Goal: Task Accomplishment & Management: Complete application form

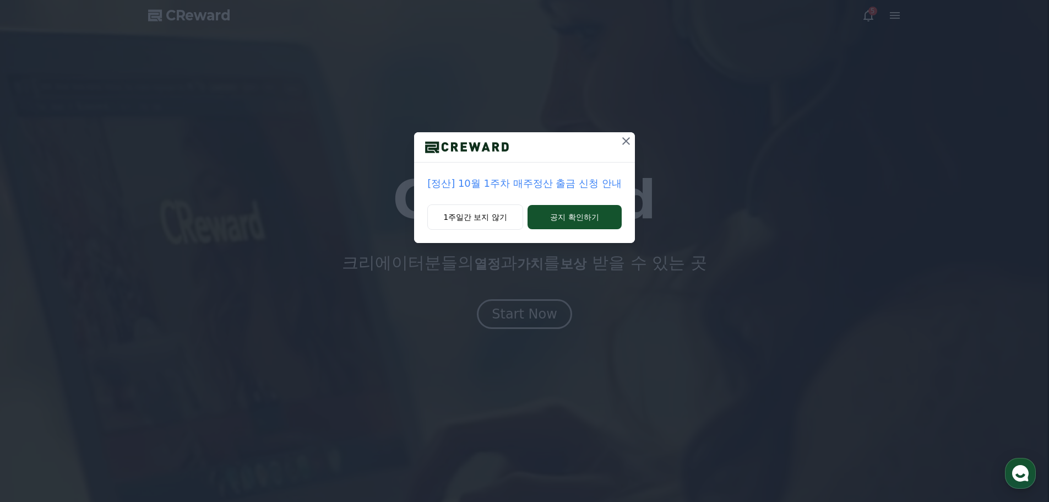
drag, startPoint x: 939, startPoint y: 278, endPoint x: 985, endPoint y: 158, distance: 129.4
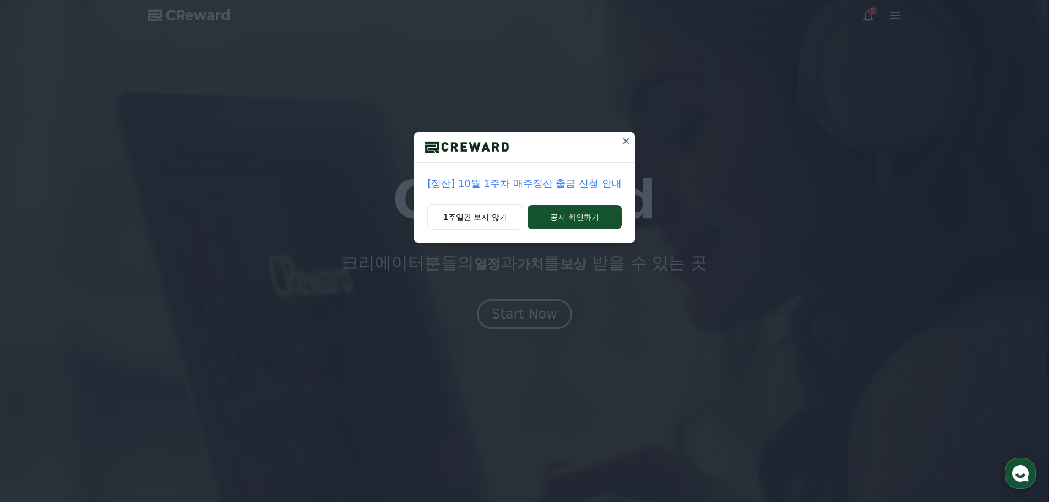
click at [939, 277] on div "[정산] 10월 1주차 매주정산 출금 신청 안내 1주일간 보지 않기 공지 확인하기" at bounding box center [524, 251] width 1049 height 502
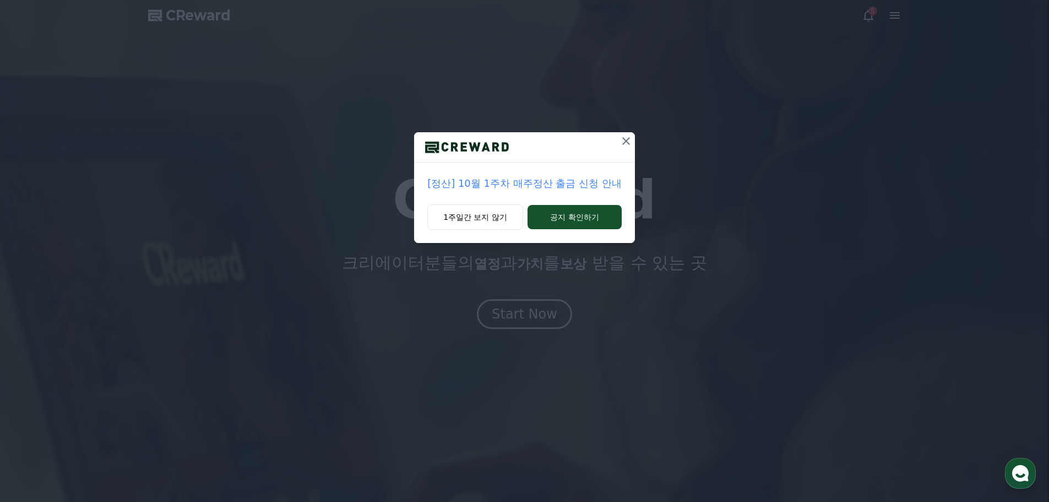
click at [625, 139] on icon at bounding box center [626, 140] width 13 height 13
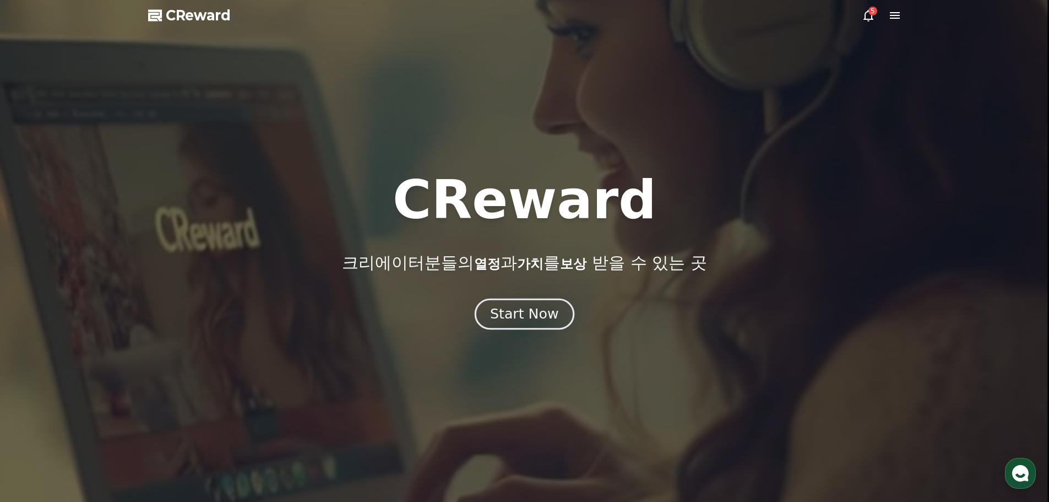
click at [538, 318] on div "Start Now" at bounding box center [524, 314] width 68 height 19
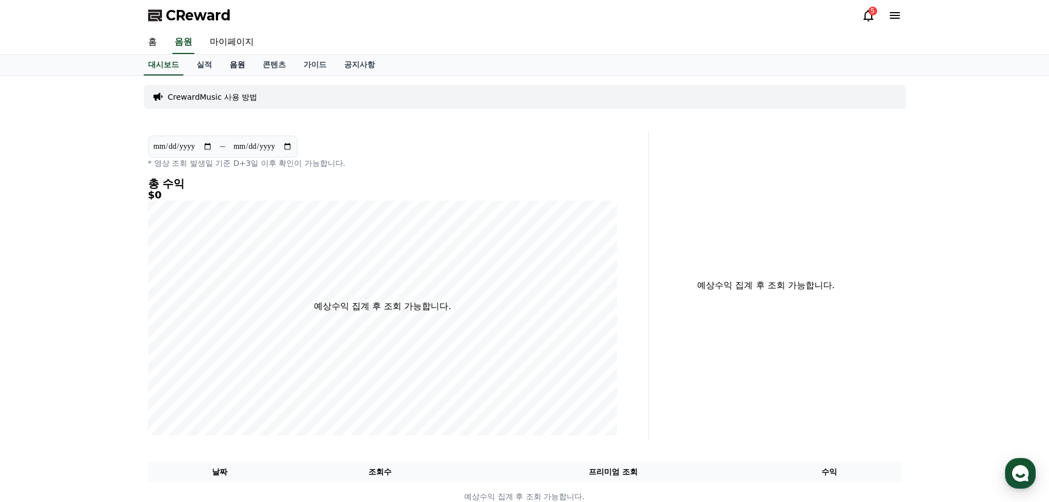
click at [236, 73] on link "음원" at bounding box center [237, 65] width 33 height 21
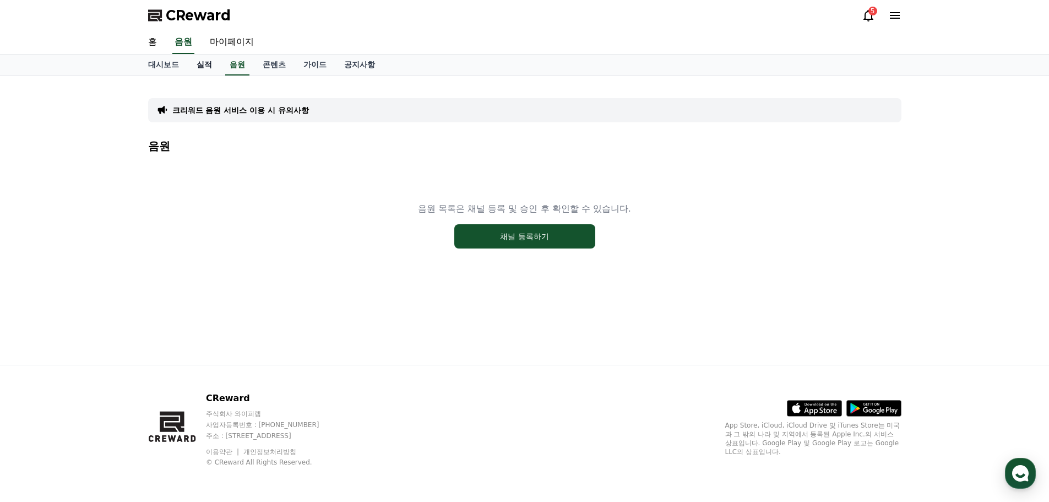
click at [203, 63] on link "실적" at bounding box center [204, 65] width 33 height 21
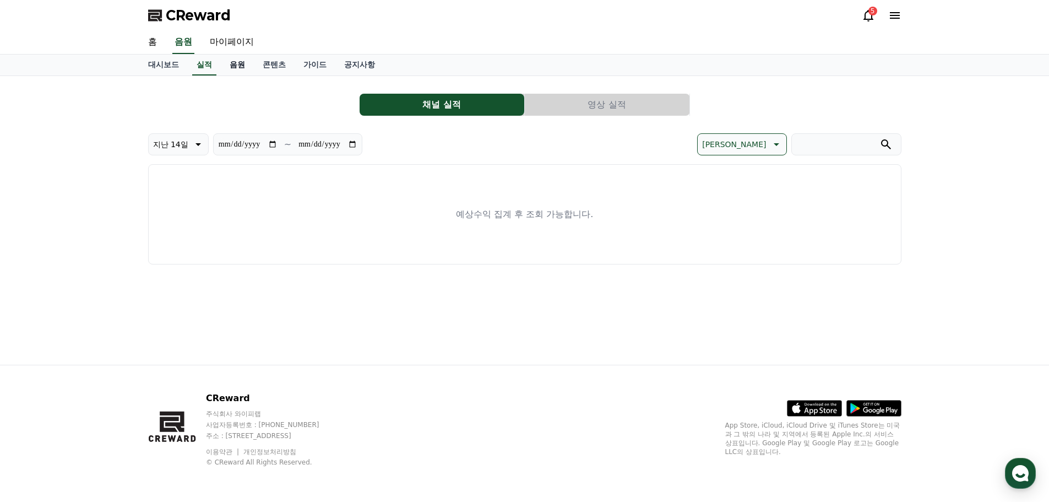
click at [233, 64] on link "음원" at bounding box center [237, 65] width 33 height 21
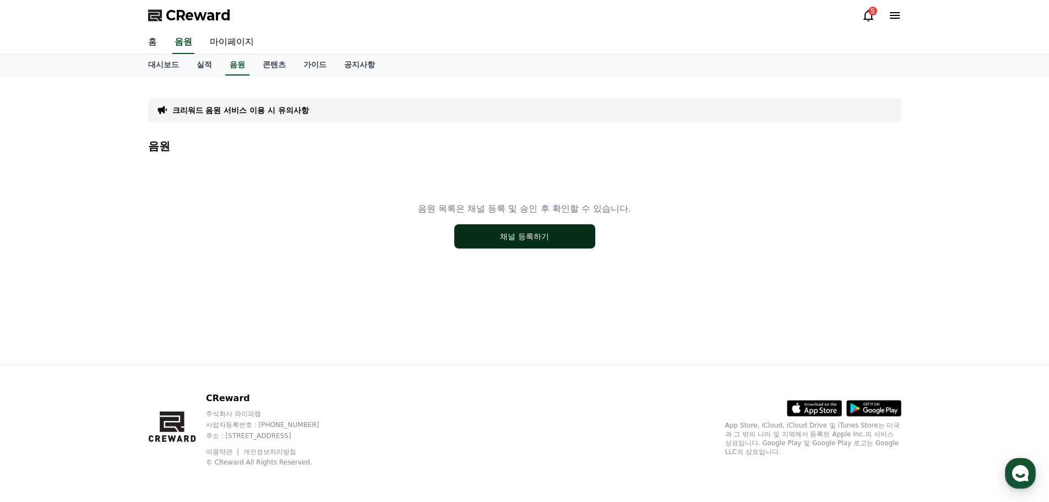
click at [515, 232] on button "채널 등록하기" at bounding box center [524, 236] width 141 height 24
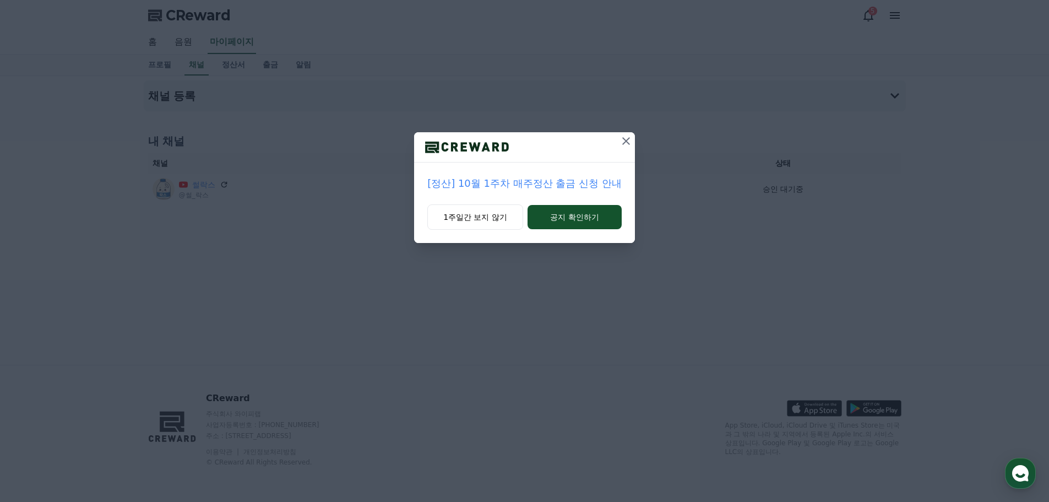
click at [624, 141] on icon at bounding box center [626, 140] width 13 height 13
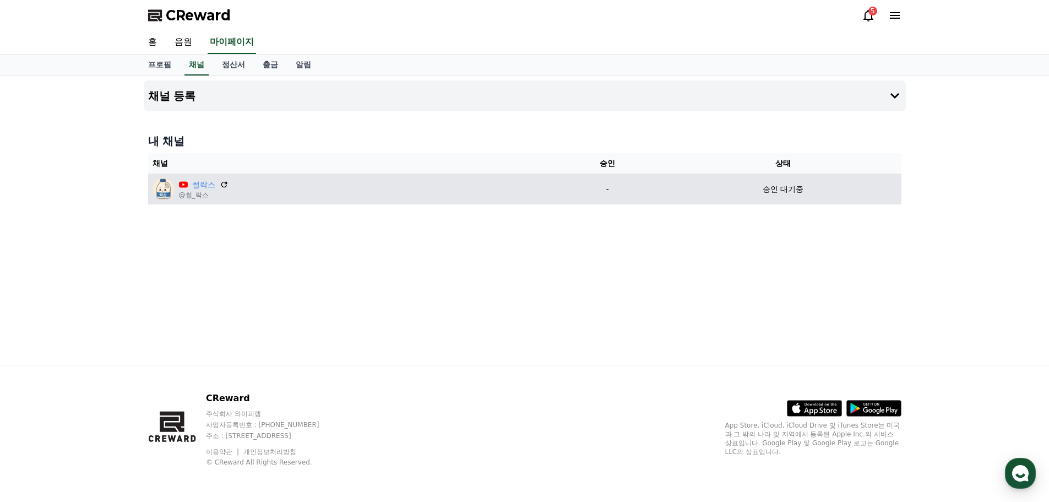
click at [198, 199] on div "썰락스 @썰_락스" at bounding box center [349, 189] width 393 height 22
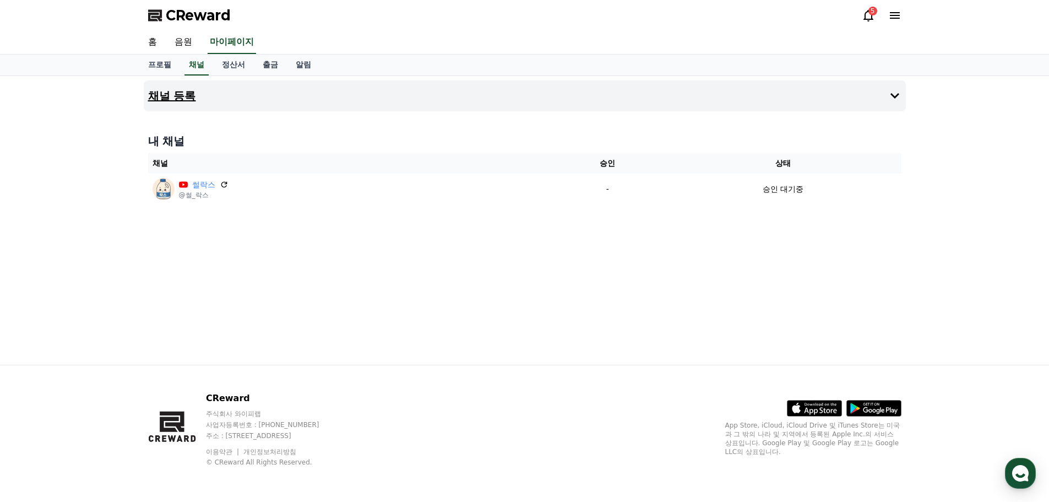
click at [164, 101] on h4 "채널 등록" at bounding box center [172, 96] width 48 height 12
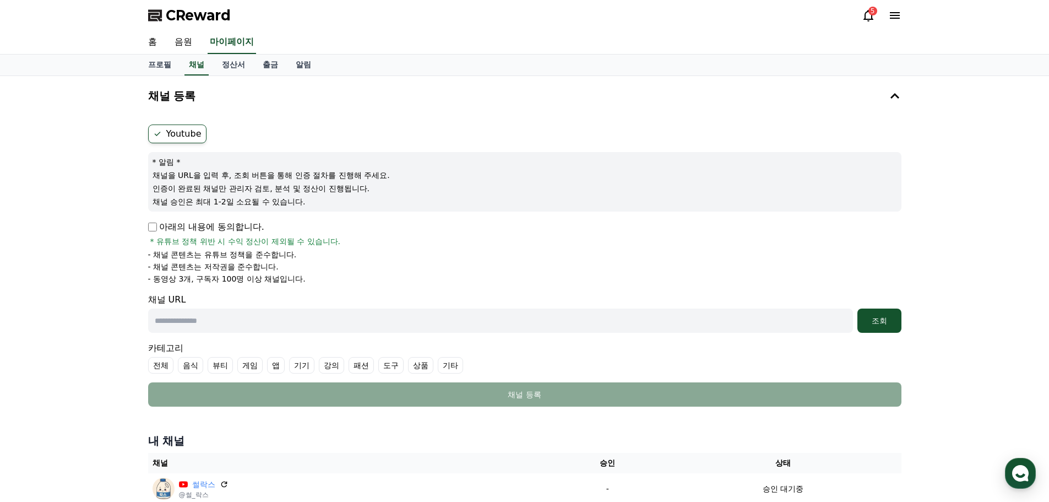
click at [186, 132] on label "Youtube" at bounding box center [177, 133] width 58 height 19
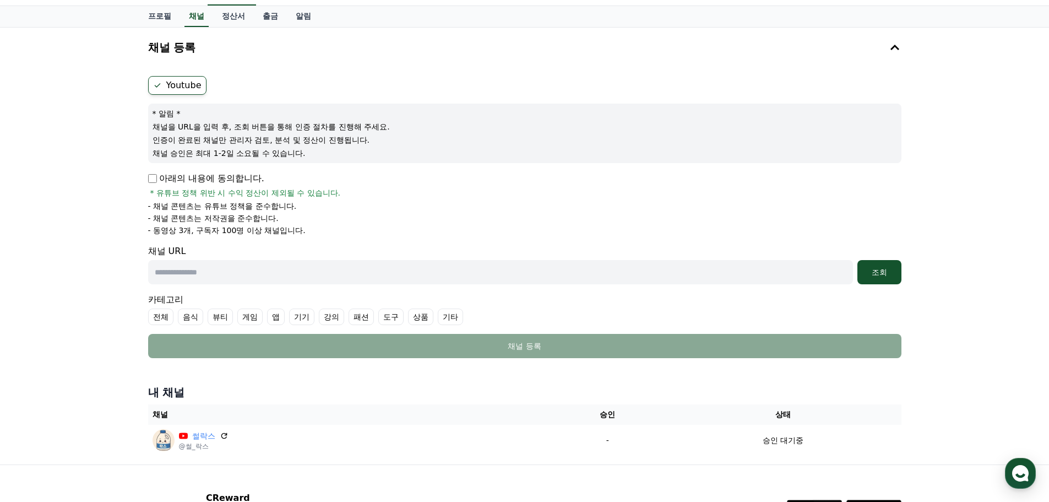
scroll to position [55, 0]
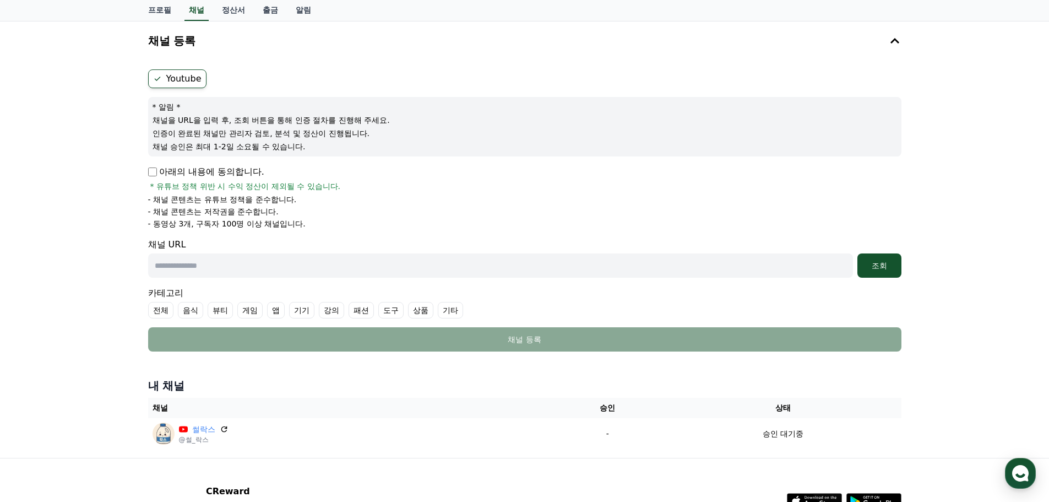
click at [189, 89] on form "Youtube * 알림 * 채널을 URL을 입력 후, 조회 버튼을 통해 인증 절차를 진행해 주세요. 인증이 완료된 채널만 관리자 검토, 분석 …" at bounding box center [525, 210] width 754 height 282
click at [189, 77] on label "Youtube" at bounding box center [177, 78] width 58 height 19
click at [273, 133] on p "인증이 완료된 채널만 관리자 검토, 분석 및 정산이 진행됩니다." at bounding box center [525, 133] width 745 height 11
click at [274, 153] on div "* 알림 * 채널을 URL을 입력 후, 조회 버튼을 통해 인증 절차를 진행해 주세요. 인증이 완료된 채널만 관리자 검토, 분석 및 정산이 진행…" at bounding box center [525, 126] width 754 height 59
click at [185, 73] on label "Youtube" at bounding box center [177, 78] width 58 height 19
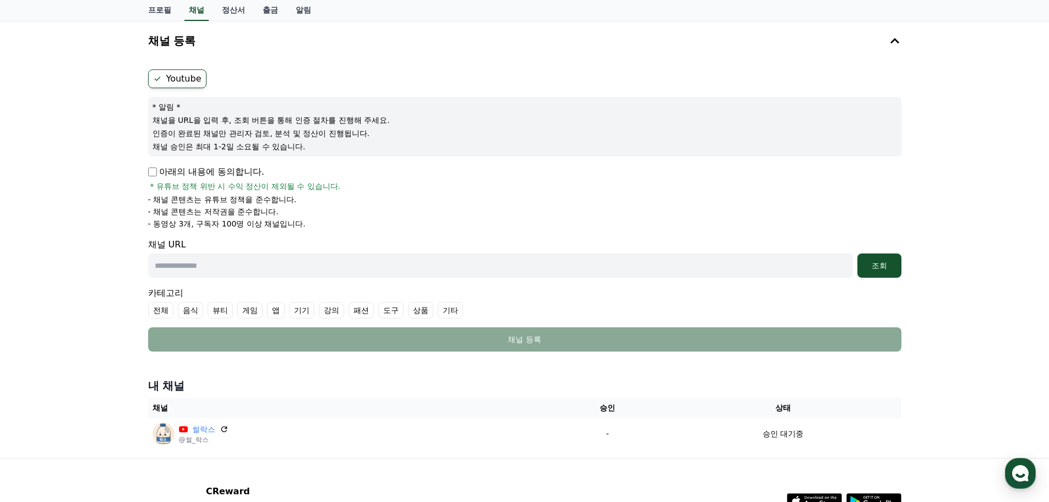
click at [148, 73] on label "Youtube" at bounding box center [177, 78] width 58 height 19
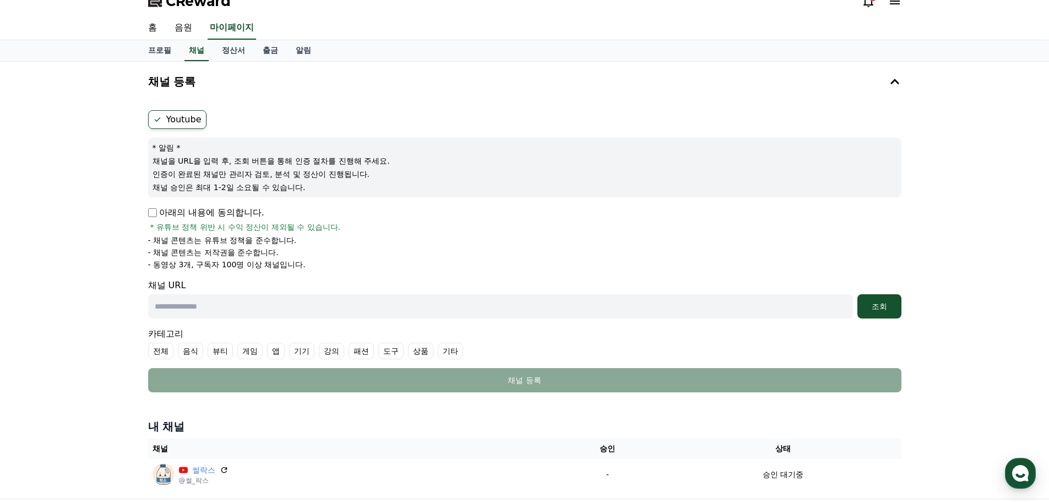
scroll to position [0, 0]
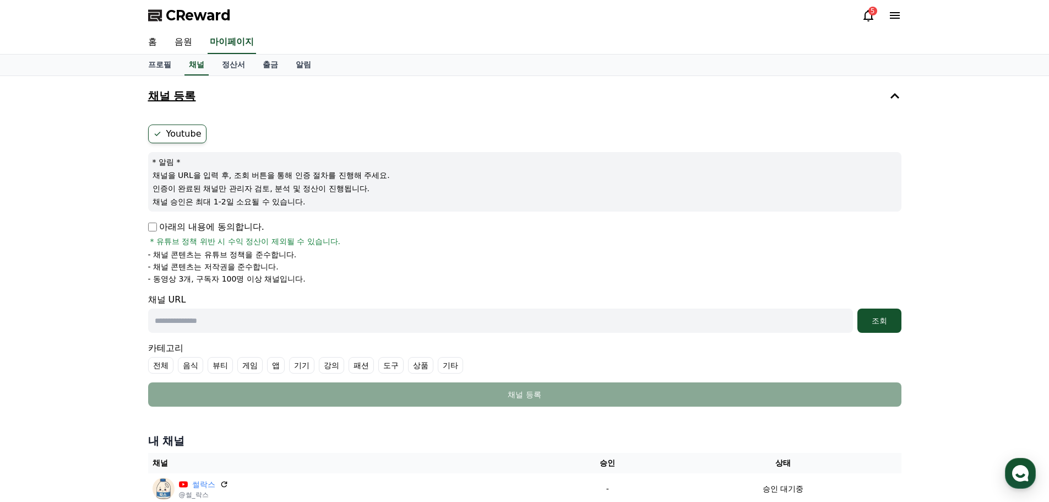
click at [165, 95] on h4 "채널 등록" at bounding box center [172, 96] width 48 height 12
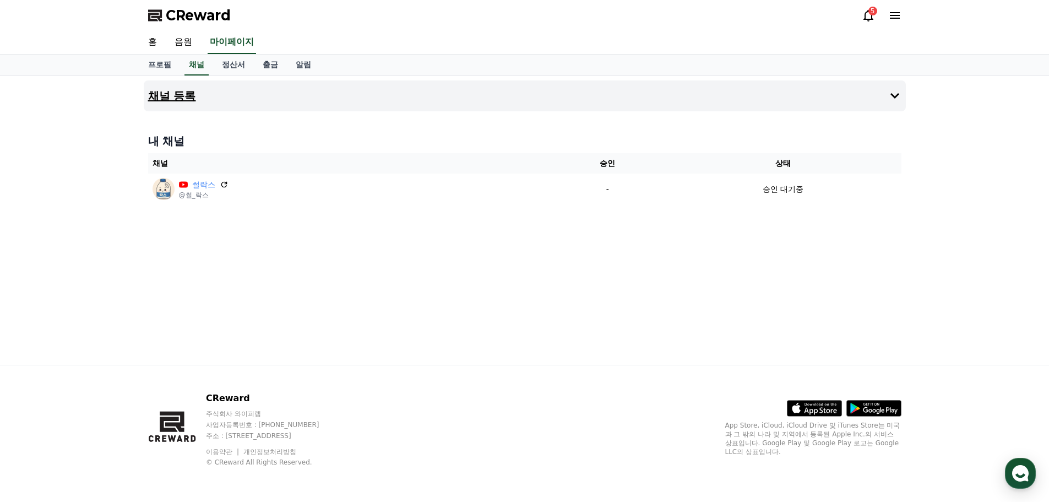
click at [174, 97] on h4 "채널 등록" at bounding box center [172, 96] width 48 height 12
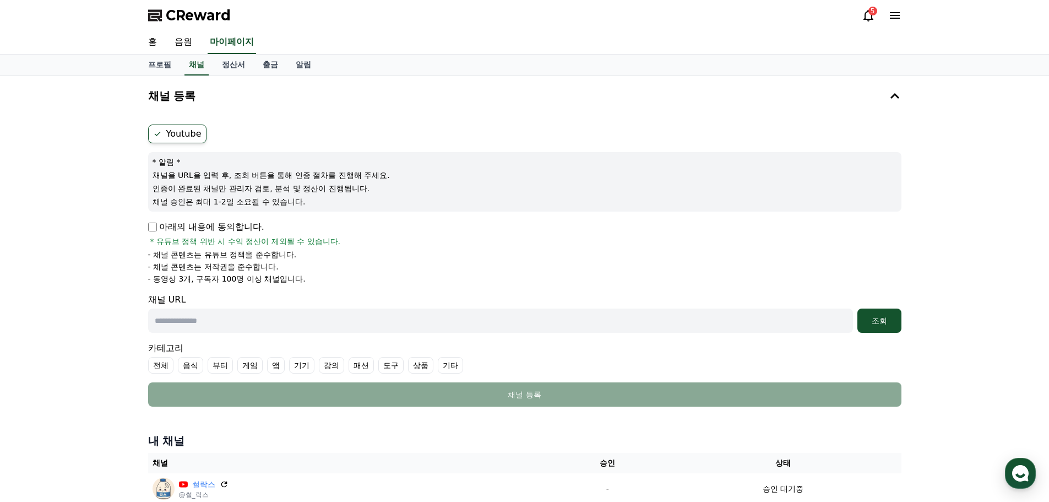
click at [147, 229] on div "Youtube * 알림 * 채널을 URL을 입력 후, 조회 버튼을 통해 인증 절차를 진행해 주세요. 인증이 완료된 채널만 관리자 검토, 분석 …" at bounding box center [525, 265] width 762 height 291
click at [162, 116] on div "채널 등록 Youtube * 알림 * 채널을 URL을 입력 후, 조회 버튼을 통해 인증 절차를 진행해 주세요. 인증이 완료된 채널만 관리자 검…" at bounding box center [525, 245] width 762 height 331
click at [171, 128] on label "Youtube" at bounding box center [177, 133] width 58 height 19
click at [131, 52] on div "홈 음원 마이페이지" at bounding box center [524, 43] width 1049 height 24
click at [148, 36] on link "홈" at bounding box center [152, 42] width 26 height 23
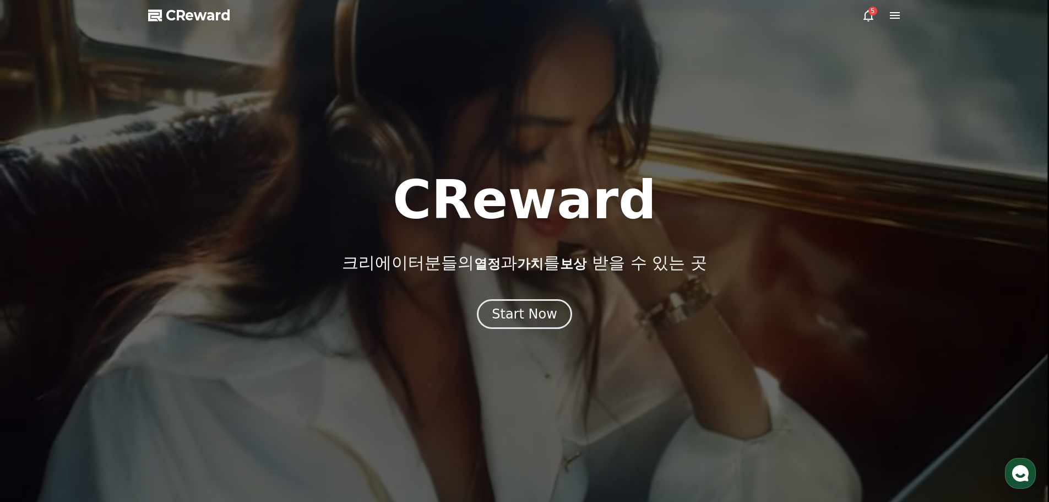
click at [208, 24] on span "CReward" at bounding box center [198, 16] width 65 height 18
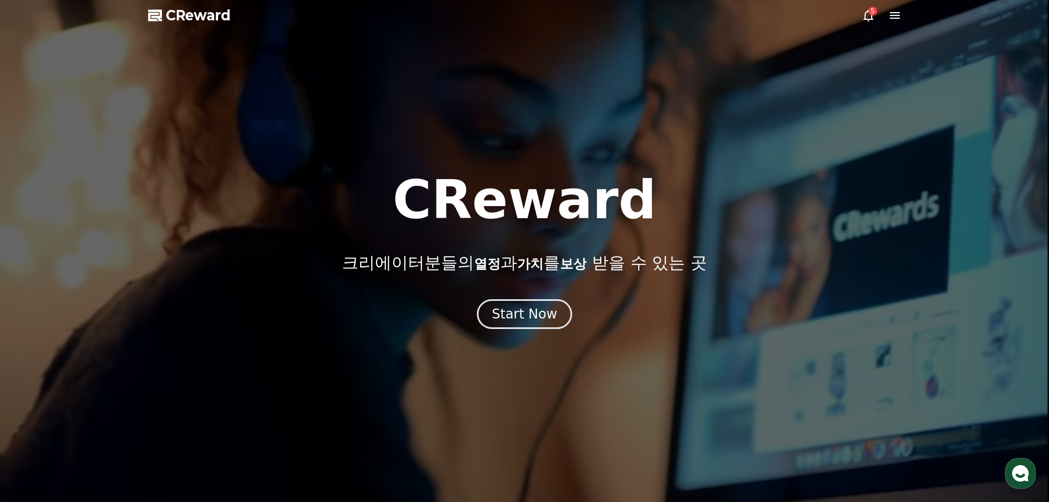
click at [204, 9] on span "CReward" at bounding box center [198, 16] width 65 height 18
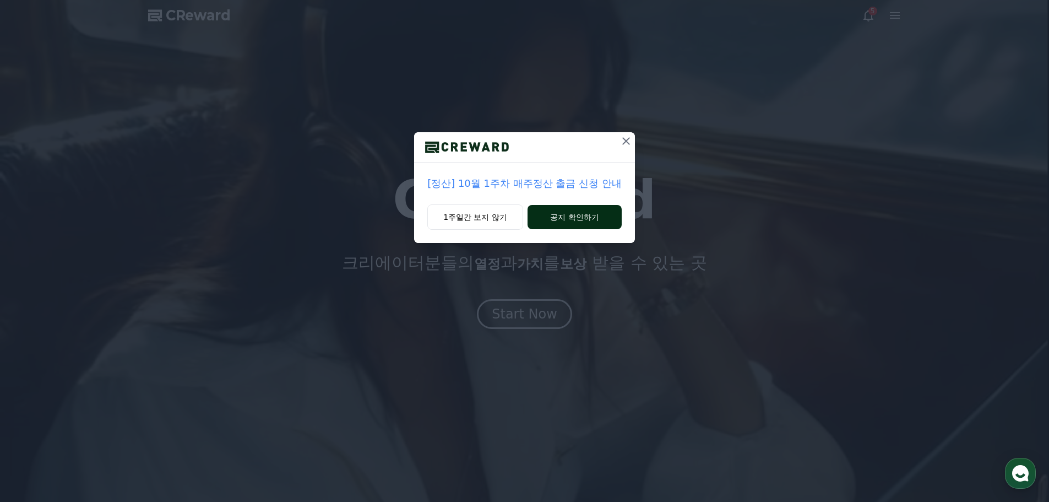
click at [564, 215] on button "공지 확인하기" at bounding box center [575, 217] width 94 height 24
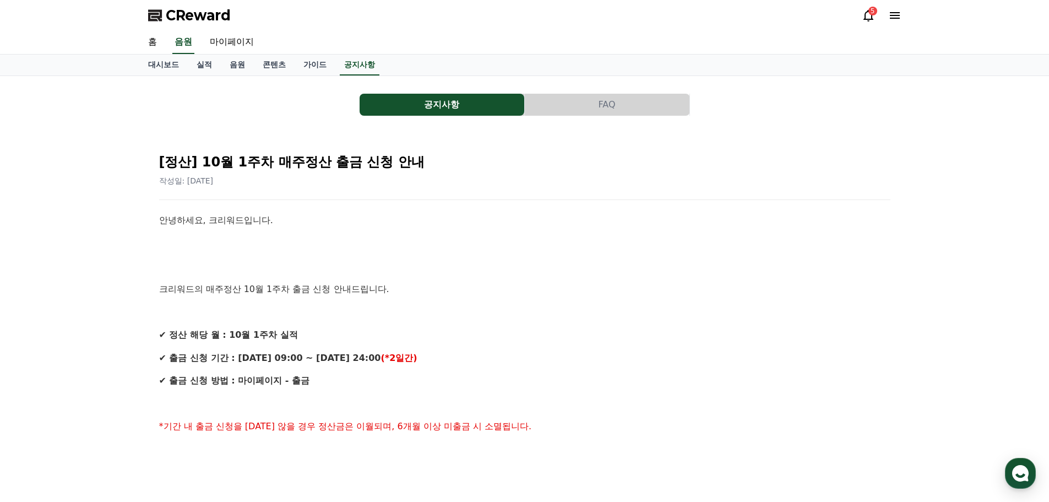
click at [410, 105] on button "공지사항" at bounding box center [442, 105] width 165 height 22
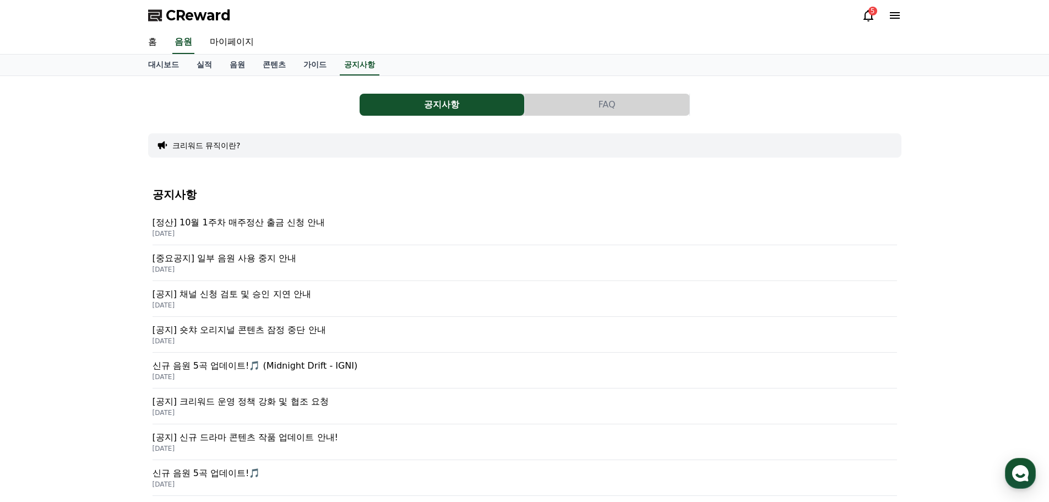
click at [277, 263] on p "[중요공지] 일부 음원 사용 중지 안내" at bounding box center [525, 258] width 745 height 13
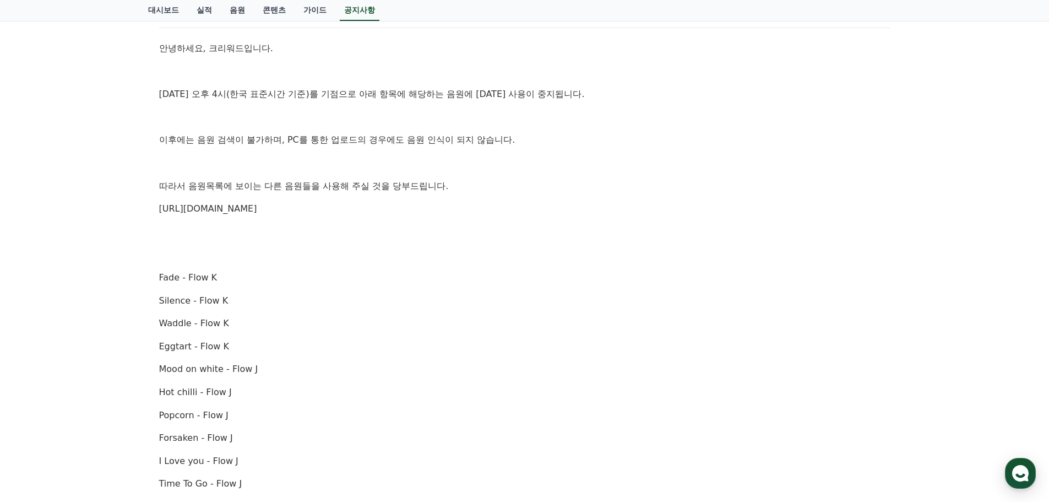
scroll to position [165, 0]
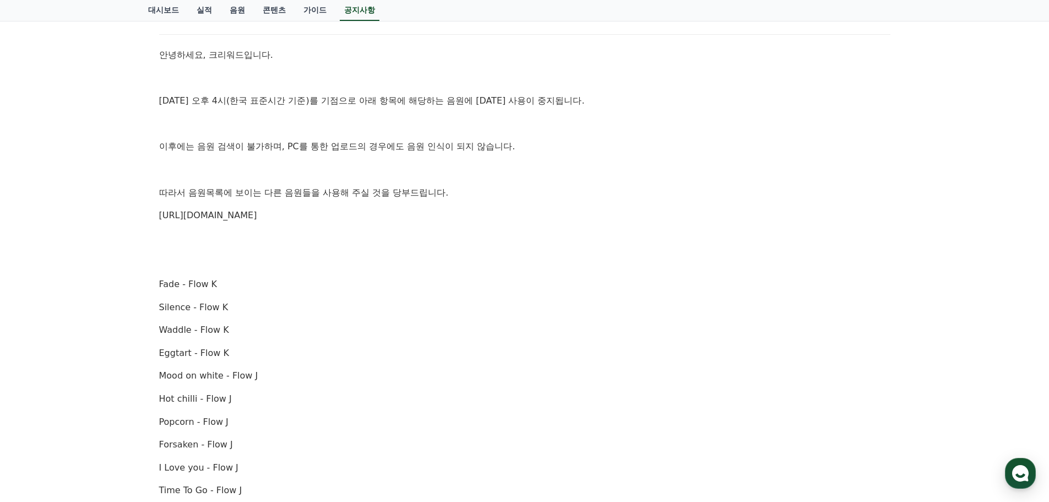
click at [257, 216] on link "https://creward.net/music/list/public" at bounding box center [208, 215] width 98 height 10
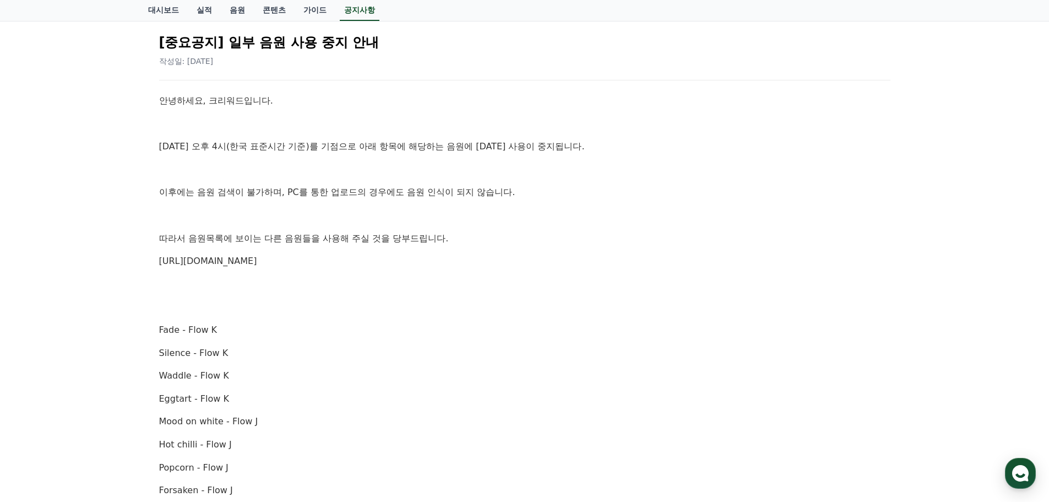
scroll to position [0, 0]
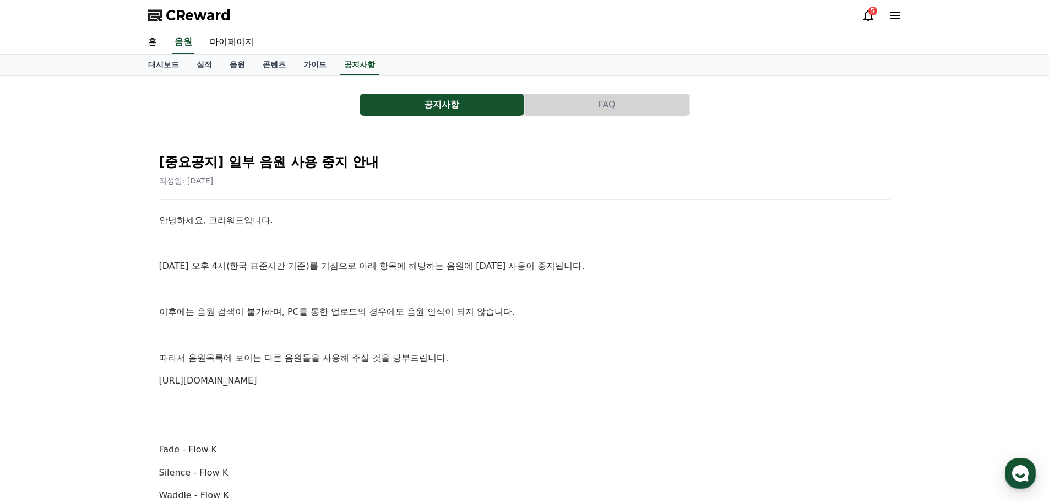
click at [418, 104] on button "공지사항" at bounding box center [442, 105] width 165 height 22
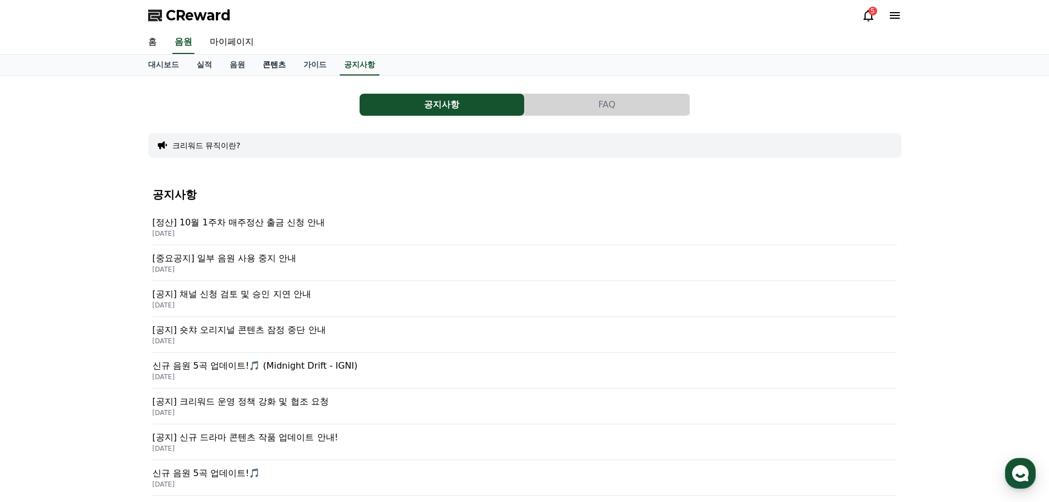
click at [258, 59] on link "콘텐츠" at bounding box center [274, 65] width 41 height 21
click at [225, 42] on link "마이페이지" at bounding box center [232, 42] width 62 height 23
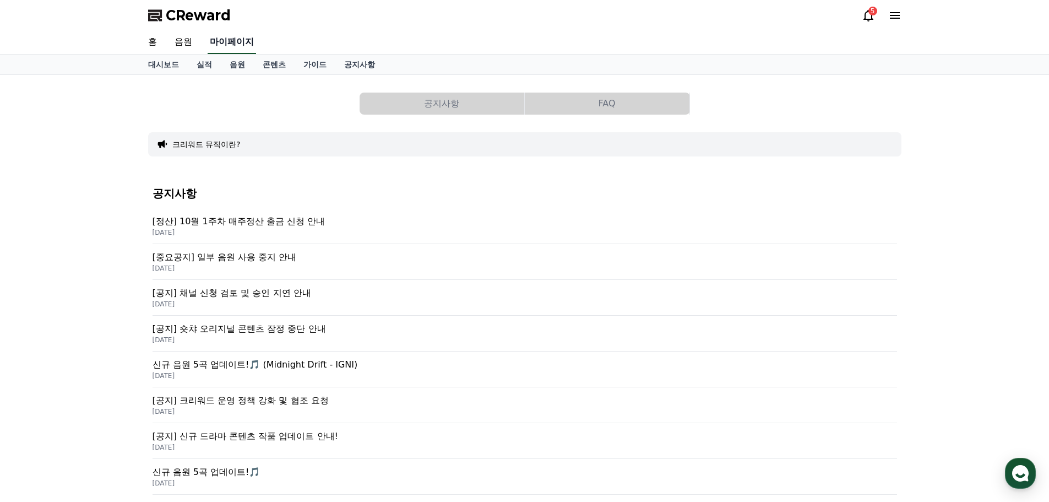
select select "**********"
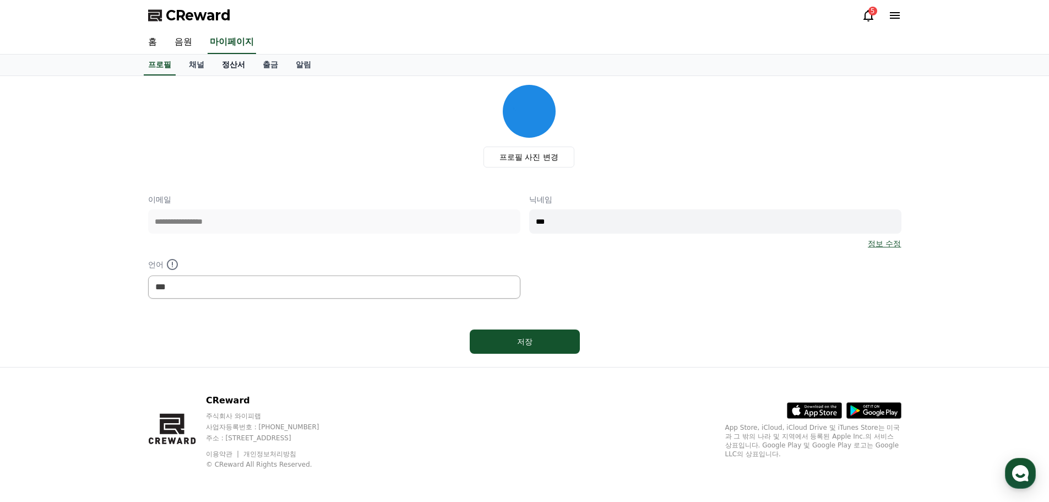
click at [214, 67] on link "정산서" at bounding box center [233, 65] width 41 height 21
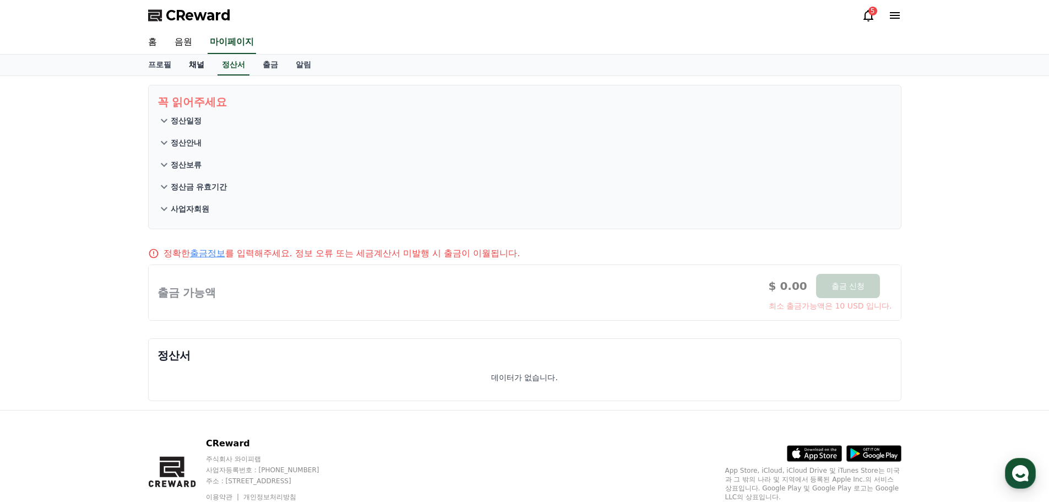
click at [192, 69] on link "채널" at bounding box center [196, 65] width 33 height 21
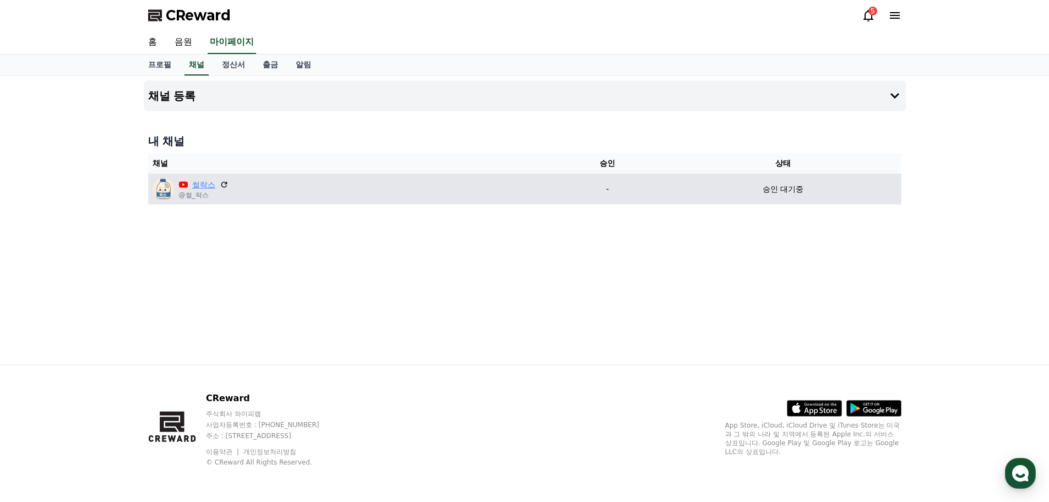
click at [201, 188] on link "썰락스" at bounding box center [203, 185] width 23 height 12
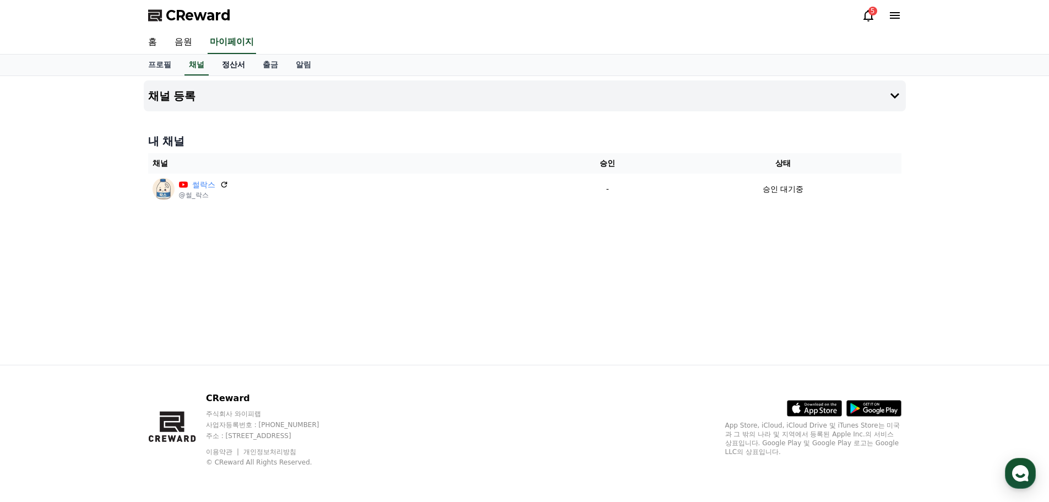
click at [226, 69] on link "정산서" at bounding box center [233, 65] width 41 height 21
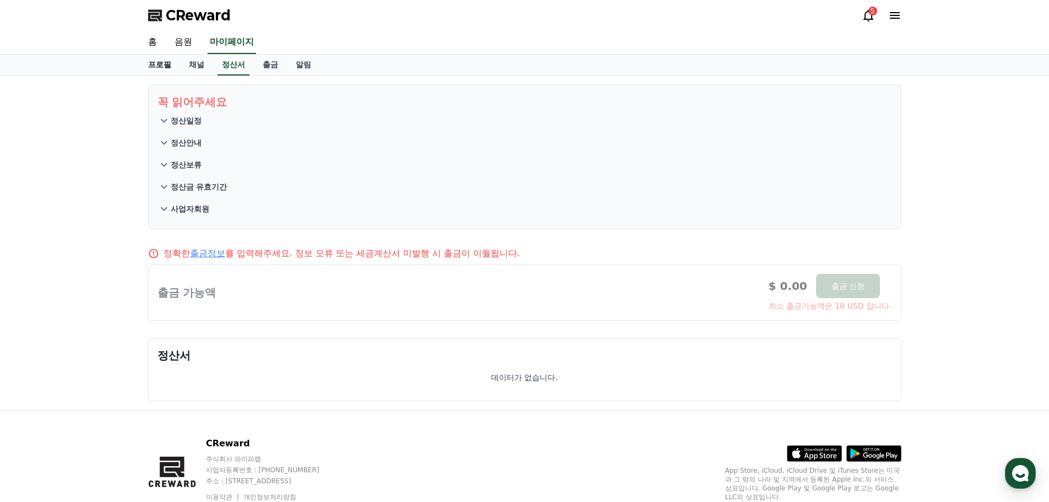
click at [164, 71] on link "프로필" at bounding box center [159, 65] width 41 height 21
select select "**********"
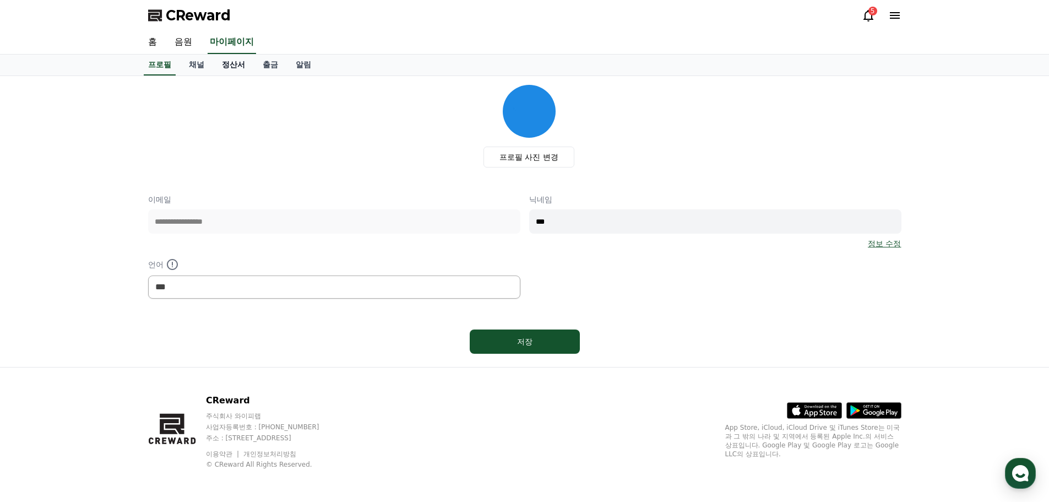
click at [241, 69] on link "정산서" at bounding box center [233, 65] width 41 height 21
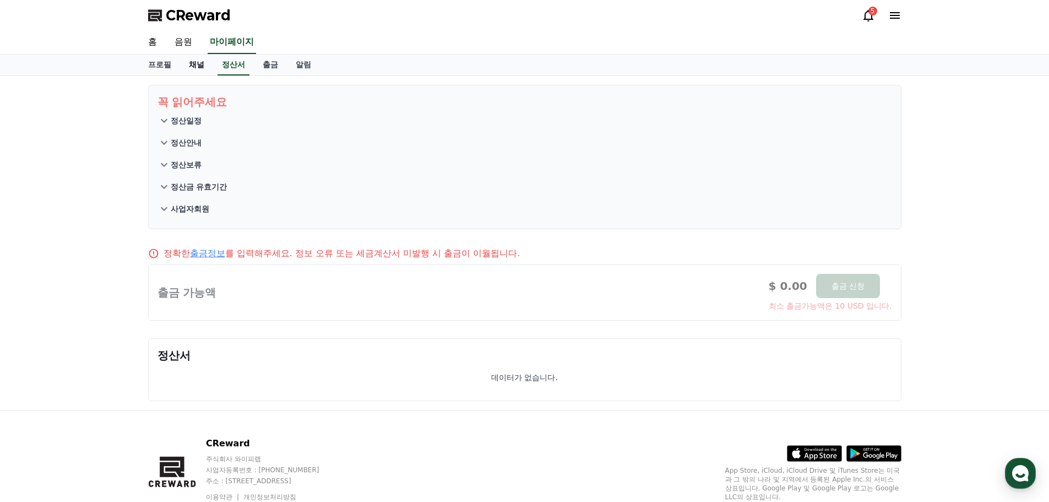
click at [199, 64] on link "채널" at bounding box center [196, 65] width 33 height 21
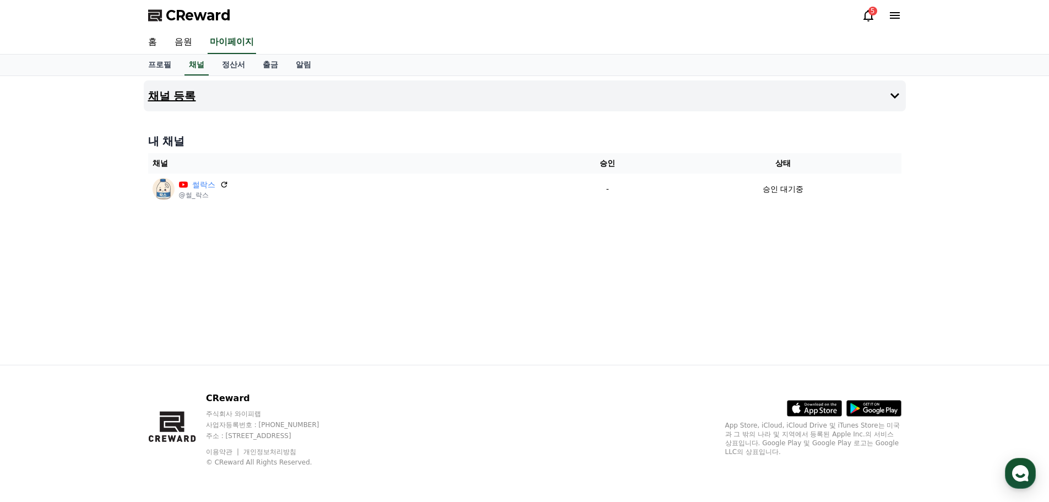
click at [189, 96] on h4 "채널 등록" at bounding box center [172, 96] width 48 height 12
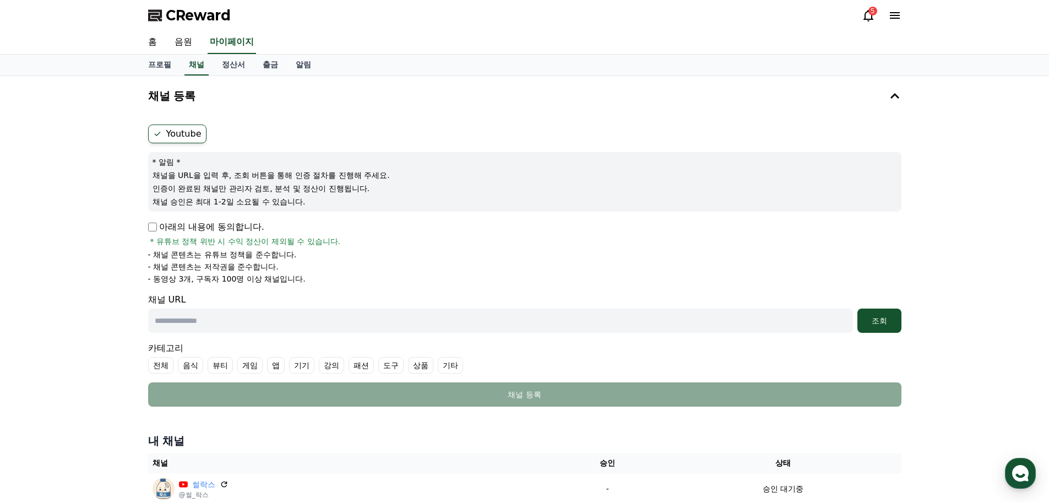
click at [320, 349] on div "카테고리 전체 음식 뷰티 게임 앱 기기 강의 패션 도구 상품 기타" at bounding box center [525, 358] width 754 height 32
click at [278, 315] on input "text" at bounding box center [500, 320] width 705 height 24
type input "**********"
click at [881, 329] on button "조회" at bounding box center [880, 320] width 44 height 24
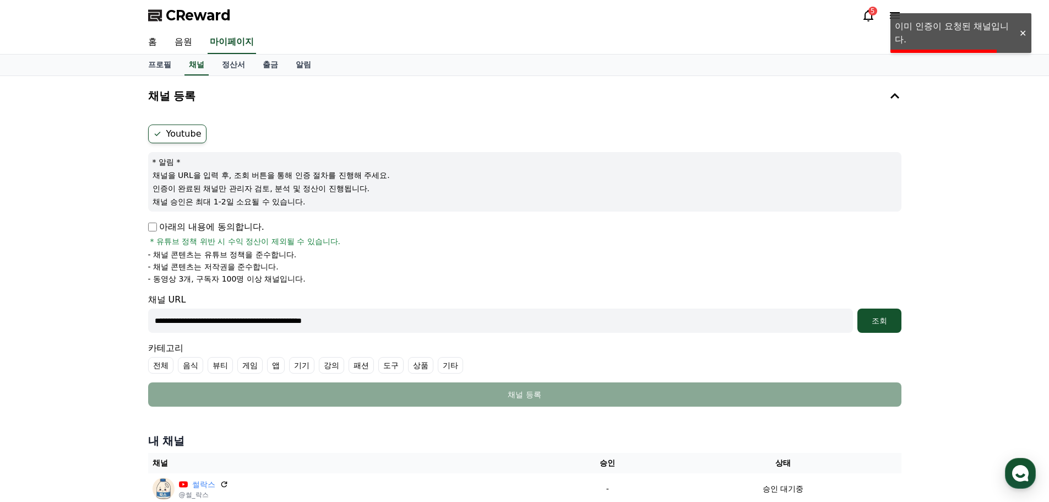
click at [1026, 38] on div at bounding box center [1023, 33] width 18 height 10
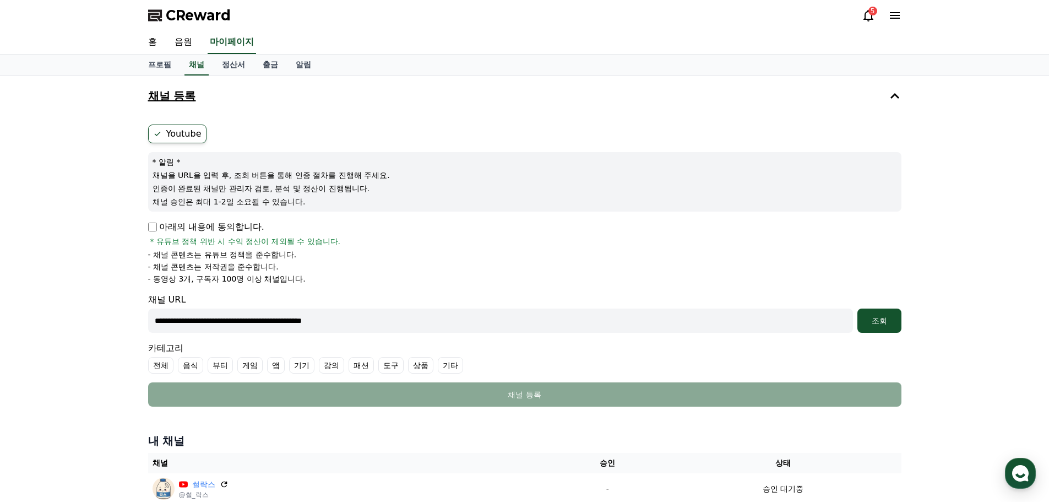
click at [169, 101] on h4 "채널 등록" at bounding box center [172, 96] width 48 height 12
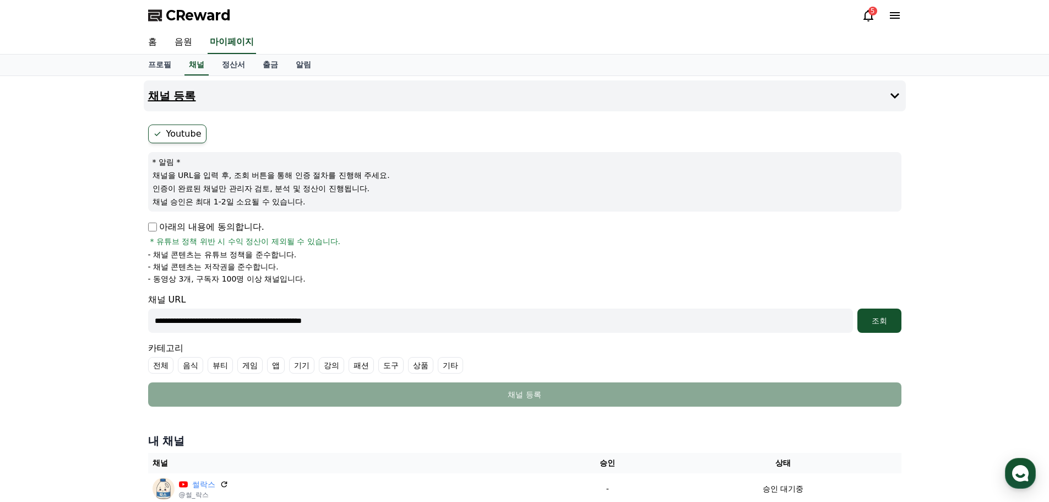
click at [170, 100] on h4 "채널 등록" at bounding box center [172, 96] width 48 height 12
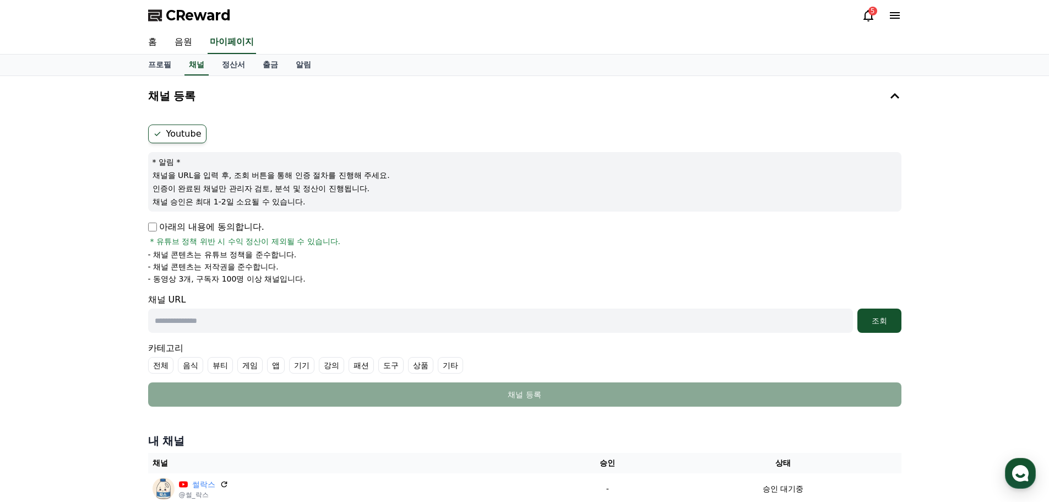
click at [188, 137] on label "Youtube" at bounding box center [177, 133] width 58 height 19
click at [164, 136] on label "Youtube" at bounding box center [177, 133] width 58 height 19
click at [306, 173] on p "채널을 URL을 입력 후, 조회 버튼을 통해 인증 절차를 진행해 주세요." at bounding box center [525, 175] width 745 height 11
drag, startPoint x: 378, startPoint y: 175, endPoint x: 295, endPoint y: 182, distance: 83.5
click at [262, 175] on p "채널을 URL을 입력 후, 조회 버튼을 통해 인증 절차를 진행해 주세요." at bounding box center [525, 175] width 745 height 11
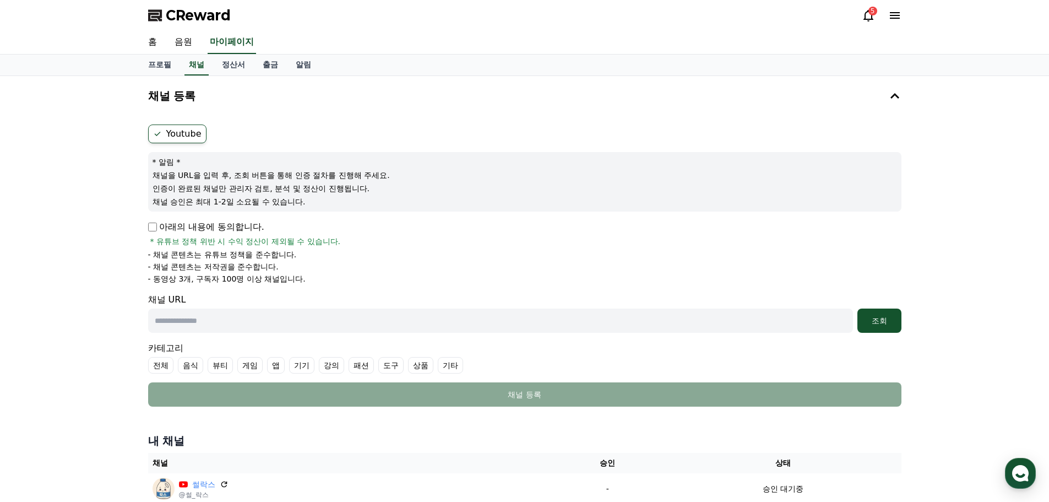
click at [296, 183] on p "인증이 완료된 채널만 관리자 검토, 분석 및 정산이 진행됩니다." at bounding box center [525, 188] width 745 height 11
click at [181, 44] on link "음원" at bounding box center [183, 42] width 35 height 23
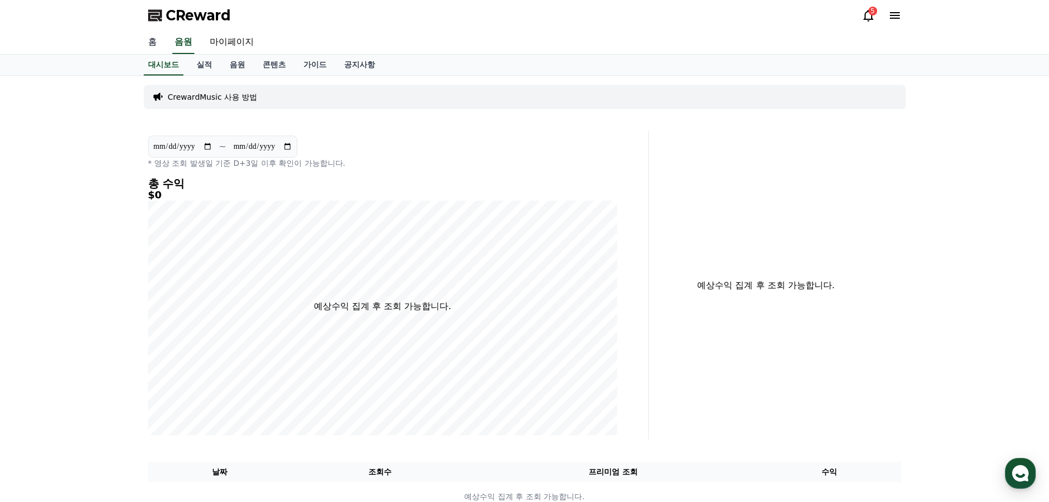
click at [145, 42] on link "홈" at bounding box center [152, 42] width 26 height 23
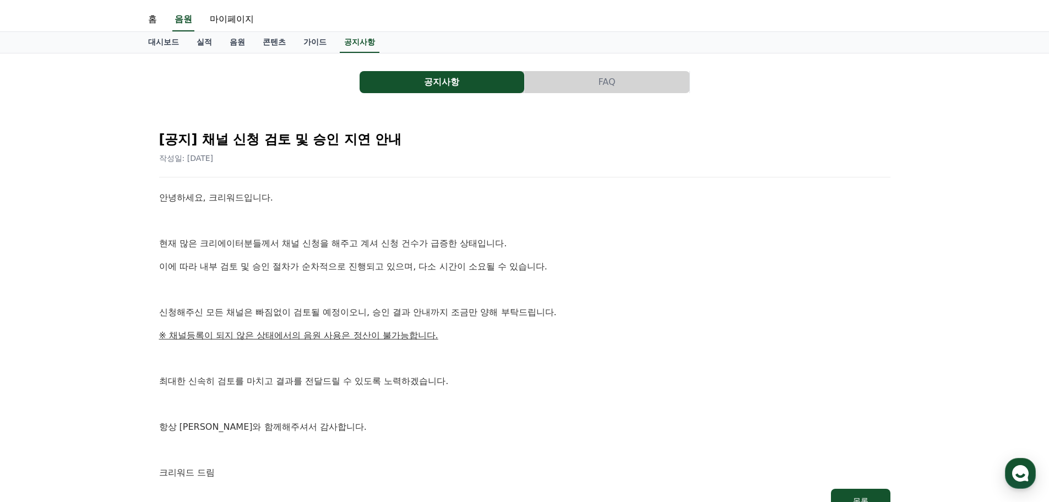
scroll to position [110, 0]
